Goal: Task Accomplishment & Management: Use online tool/utility

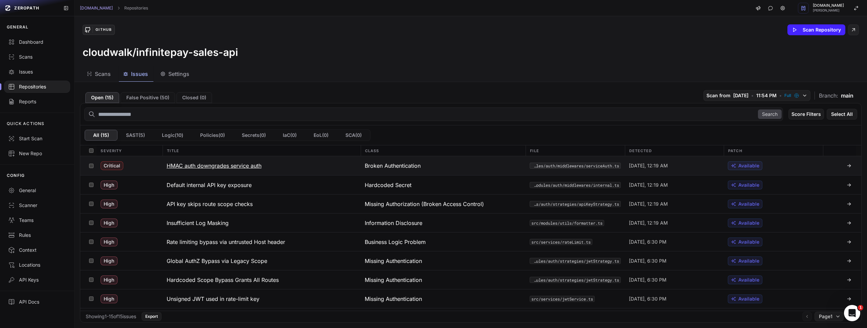
click at [94, 166] on button at bounding box center [91, 165] width 11 height 19
click at [849, 114] on icon "button" at bounding box center [851, 113] width 5 height 5
click at [820, 125] on div "Mark as False Positive" at bounding box center [816, 127] width 49 height 7
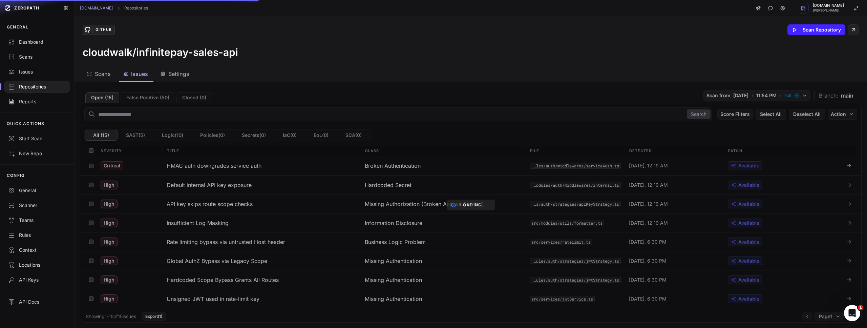
click at [146, 100] on div "Loading..." at bounding box center [471, 205] width 793 height 246
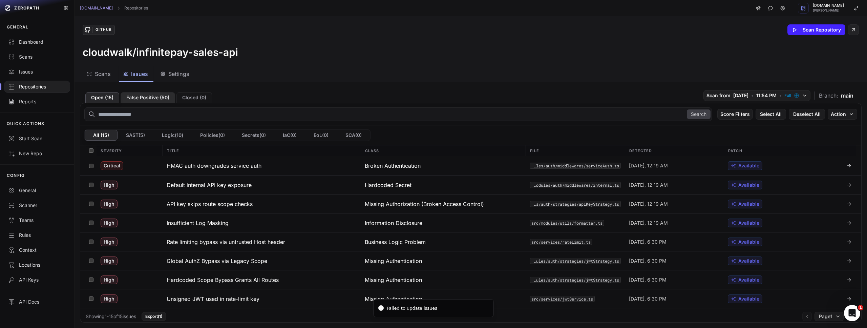
click at [137, 95] on button "False Positive ( 50 )" at bounding box center [148, 97] width 55 height 11
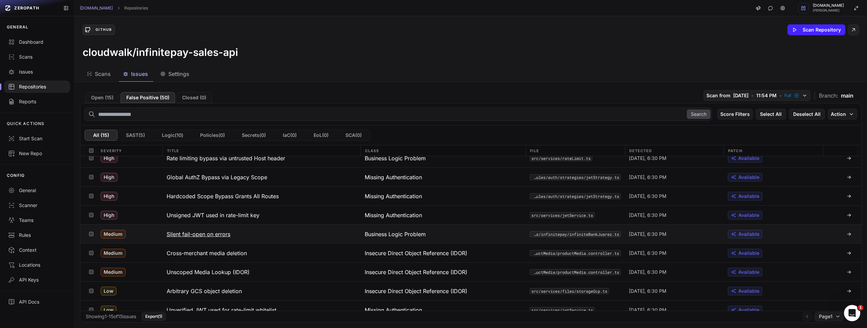
scroll to position [130, 0]
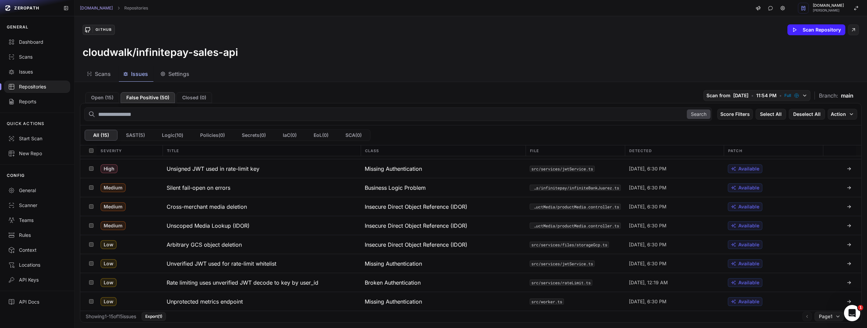
click at [159, 99] on button "False Positive ( 50 )" at bounding box center [148, 97] width 55 height 11
click at [116, 96] on button "Open ( 15 )" at bounding box center [102, 97] width 34 height 11
